Goal: Task Accomplishment & Management: Use online tool/utility

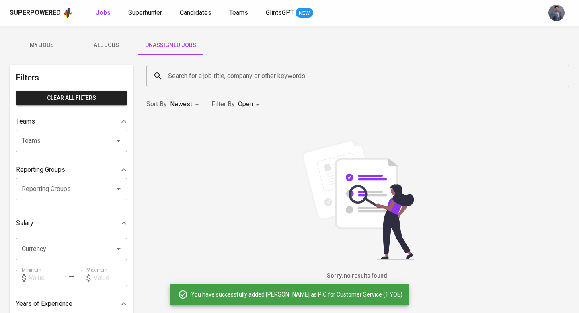
scroll to position [8, 0]
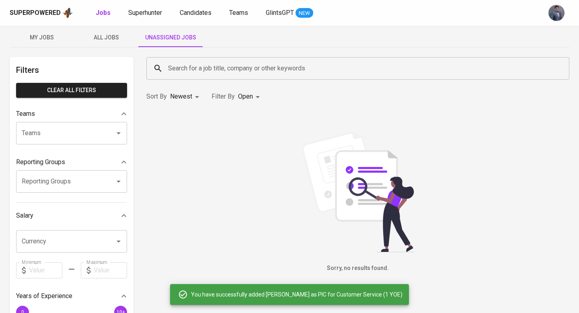
click at [203, 68] on input "Search for a job title, company or other keywords" at bounding box center [359, 68] width 387 height 15
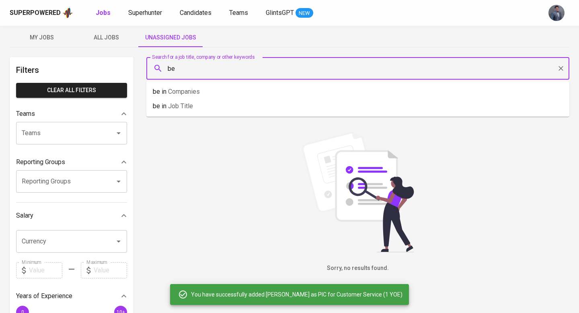
type input "b"
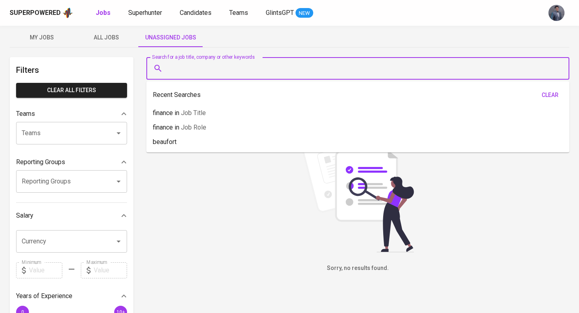
drag, startPoint x: 117, startPoint y: 36, endPoint x: 244, endPoint y: 105, distance: 144.6
click at [117, 36] on span "All Jobs" at bounding box center [106, 38] width 55 height 10
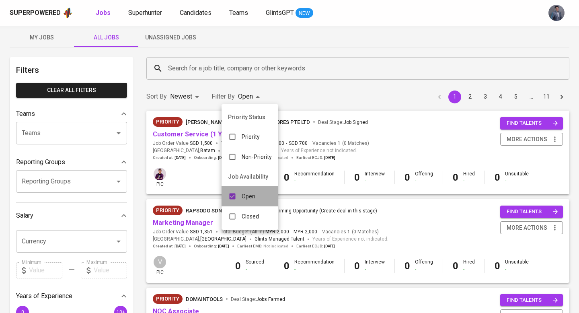
click at [244, 197] on p "Open" at bounding box center [249, 196] width 14 height 8
checkbox input "false"
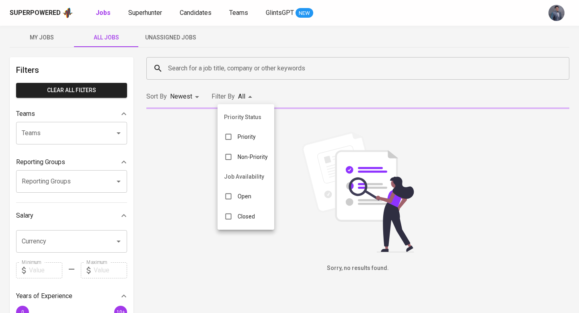
click at [246, 215] on p "Closed" at bounding box center [246, 216] width 17 height 8
type input "CLOSE"
checkbox input "true"
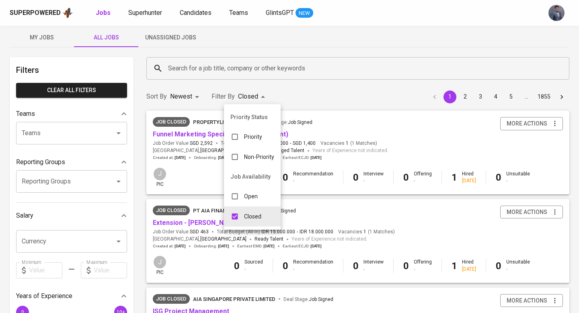
click at [299, 43] on div at bounding box center [289, 156] width 579 height 313
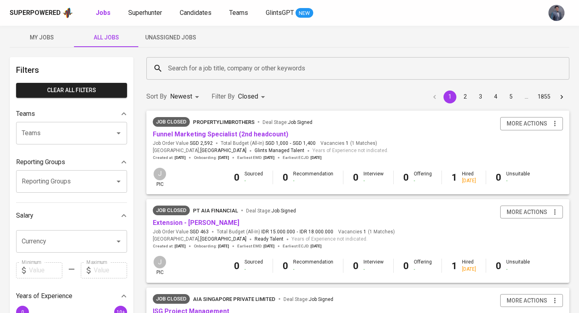
click at [225, 72] on input "Search for a job title, company or other keywords" at bounding box center [359, 68] width 387 height 15
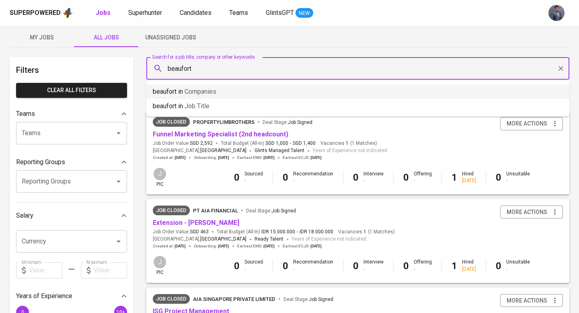
click at [243, 91] on li "beaufort in Companies" at bounding box center [357, 91] width 423 height 14
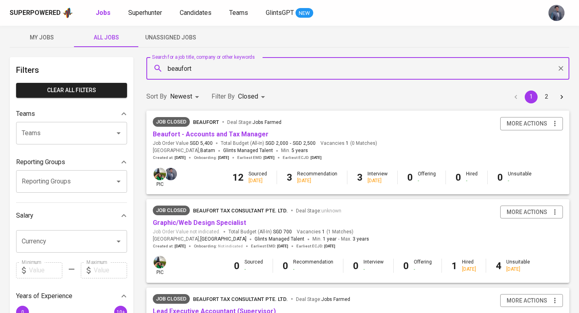
type input "beaufort"
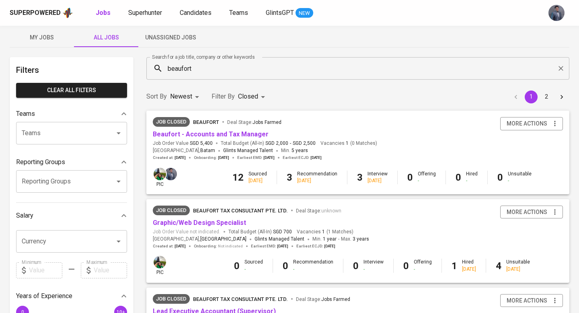
click at [254, 144] on span "Total Budget (All-In) SGD 2,000 - SGD 2,500" at bounding box center [268, 143] width 95 height 7
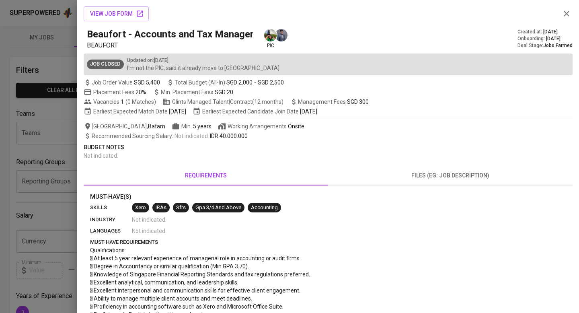
click at [563, 12] on icon "button" at bounding box center [566, 14] width 10 height 10
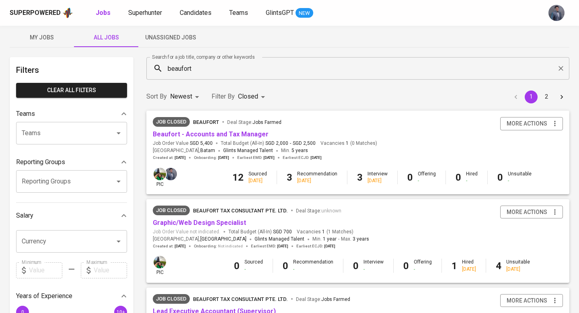
click at [406, 140] on div "Job Closed BEAUFORT Deal Stage : Jobs Farmed Beaufort - Accounts and Tax Manage…" at bounding box center [358, 138] width 410 height 43
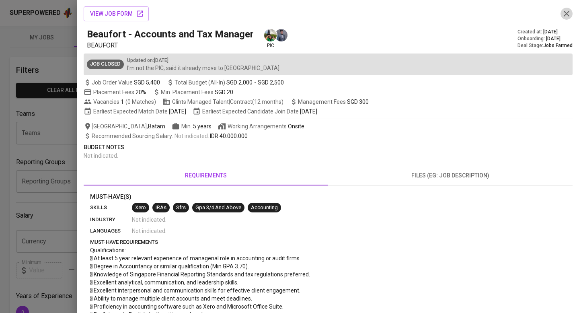
click at [561, 15] on icon "button" at bounding box center [566, 14] width 10 height 10
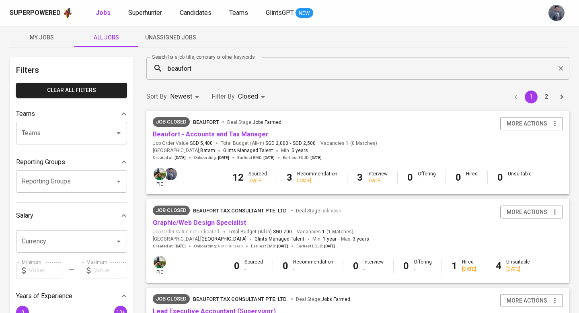
click at [226, 131] on link "Beaufort - Accounts and Tax Manager" at bounding box center [211, 134] width 116 height 8
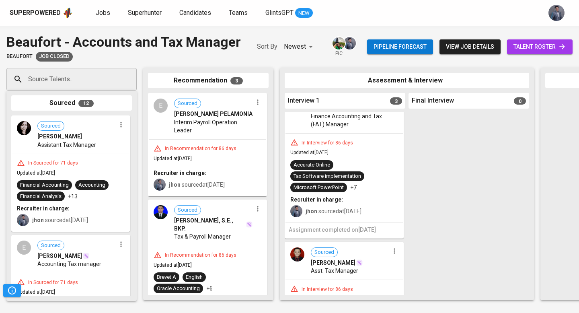
scroll to position [33, 0]
click at [518, 44] on span "talent roster" at bounding box center [539, 47] width 53 height 10
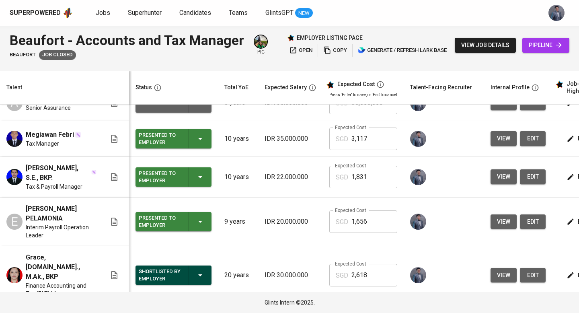
scroll to position [424, 0]
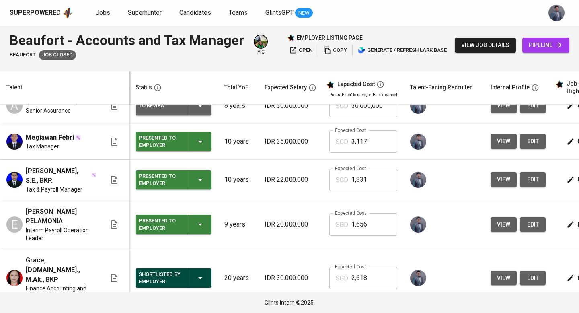
click at [18, 141] on img at bounding box center [14, 141] width 16 height 16
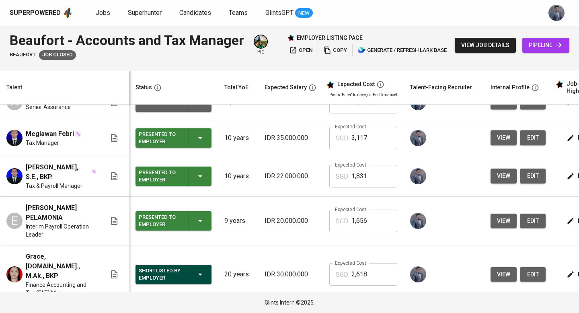
scroll to position [430, 0]
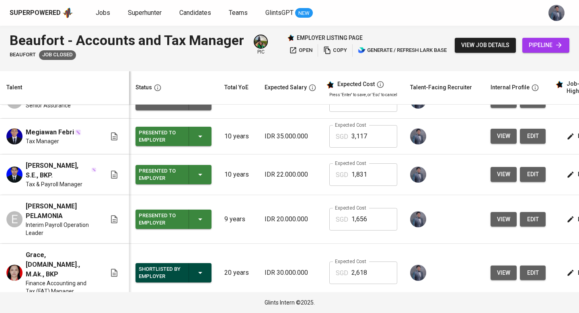
click at [109, 136] on icon at bounding box center [114, 136] width 10 height 10
click at [497, 137] on span "view" at bounding box center [503, 136] width 13 height 10
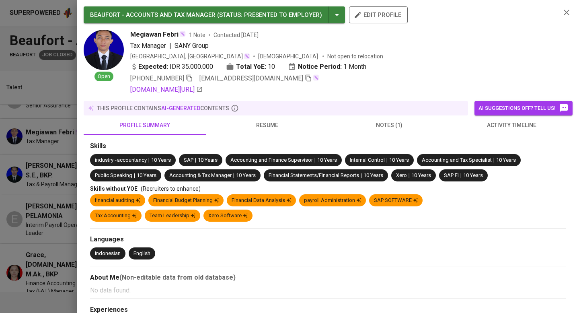
click at [104, 54] on img at bounding box center [104, 50] width 40 height 40
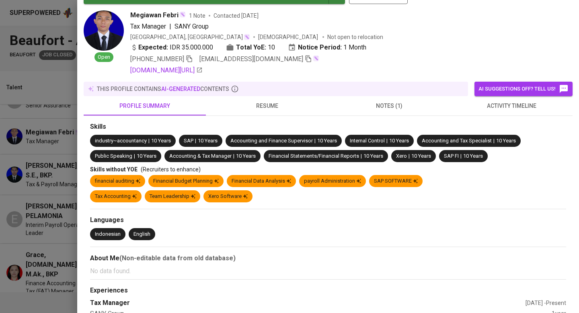
click at [252, 110] on span "resume" at bounding box center [267, 106] width 113 height 10
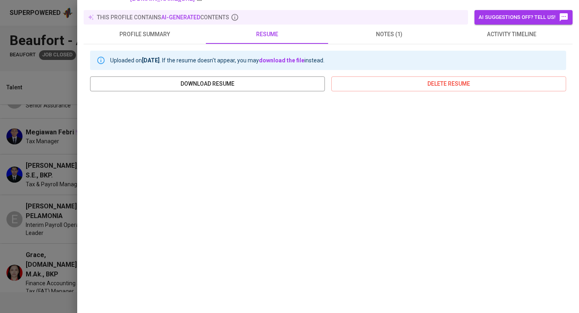
scroll to position [0, 0]
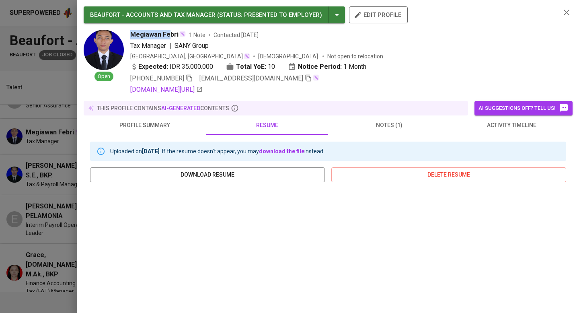
drag, startPoint x: 131, startPoint y: 35, endPoint x: 171, endPoint y: 37, distance: 39.8
click at [169, 33] on span "Megiawan Febri" at bounding box center [154, 35] width 48 height 10
click at [305, 79] on icon "button" at bounding box center [308, 77] width 7 height 7
click at [202, 88] on link "[DOMAIN_NAME][URL]" at bounding box center [166, 90] width 72 height 10
click at [119, 86] on div "Open" at bounding box center [104, 62] width 40 height 65
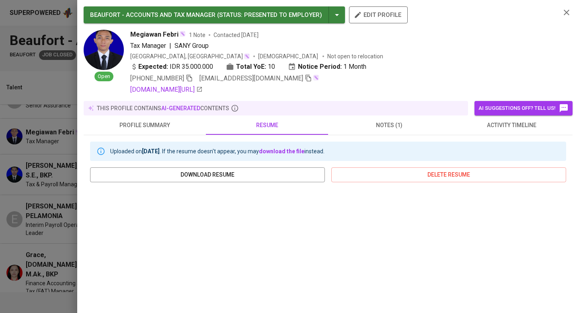
click at [562, 8] on icon "button" at bounding box center [566, 13] width 10 height 10
